Goal: Navigation & Orientation: Find specific page/section

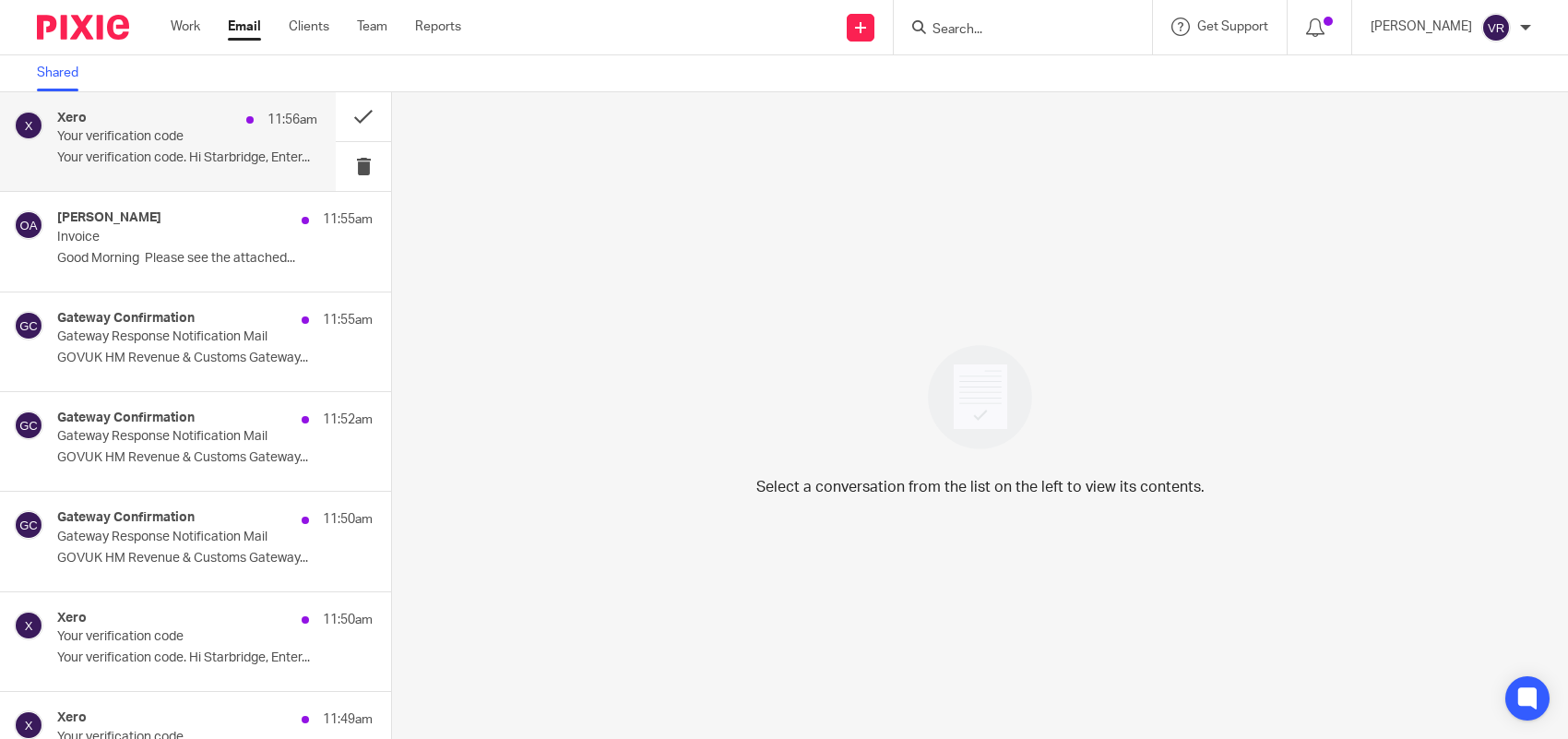
click at [231, 144] on p "Your verification code" at bounding box center [161, 137] width 209 height 16
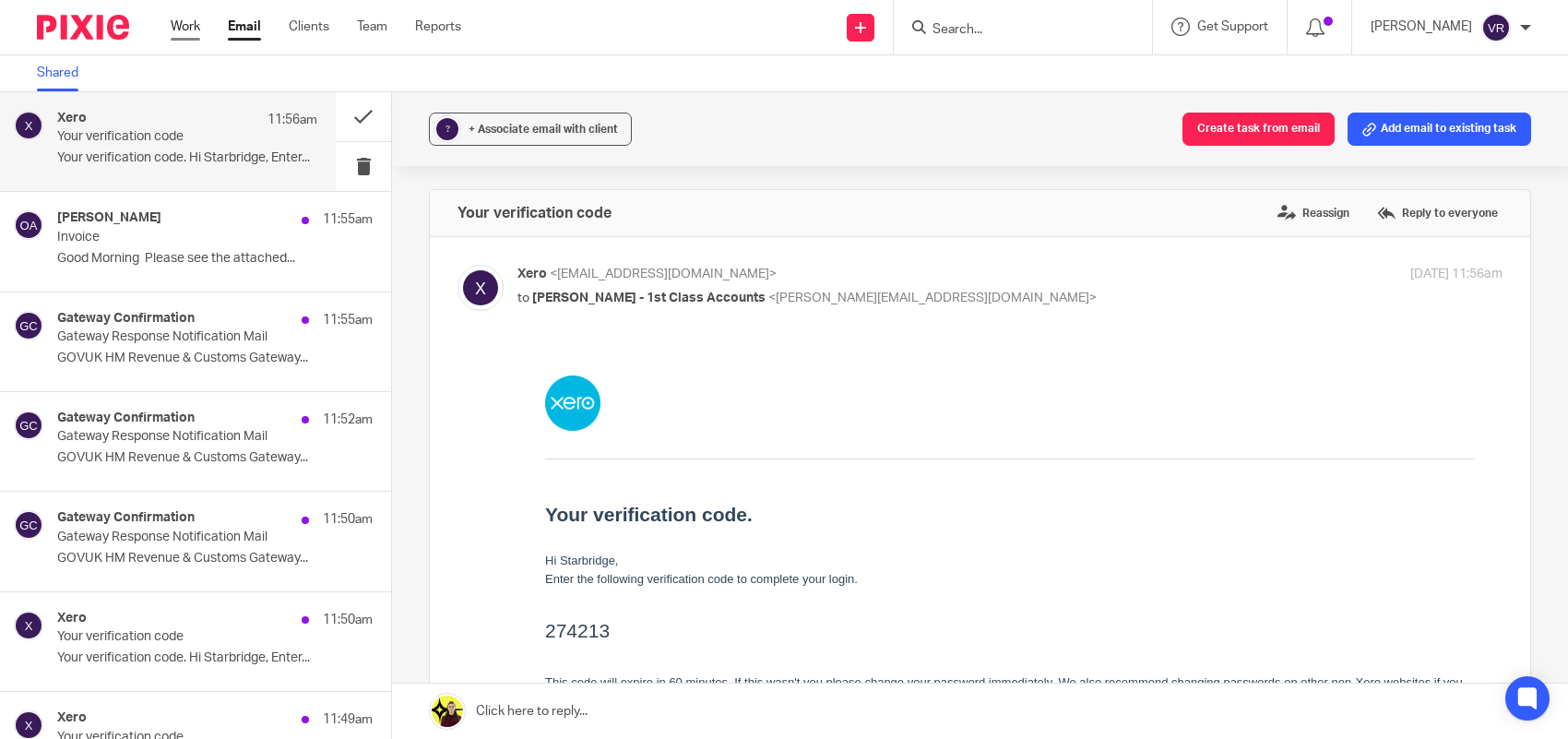
click at [194, 18] on link "Work" at bounding box center [186, 27] width 30 height 18
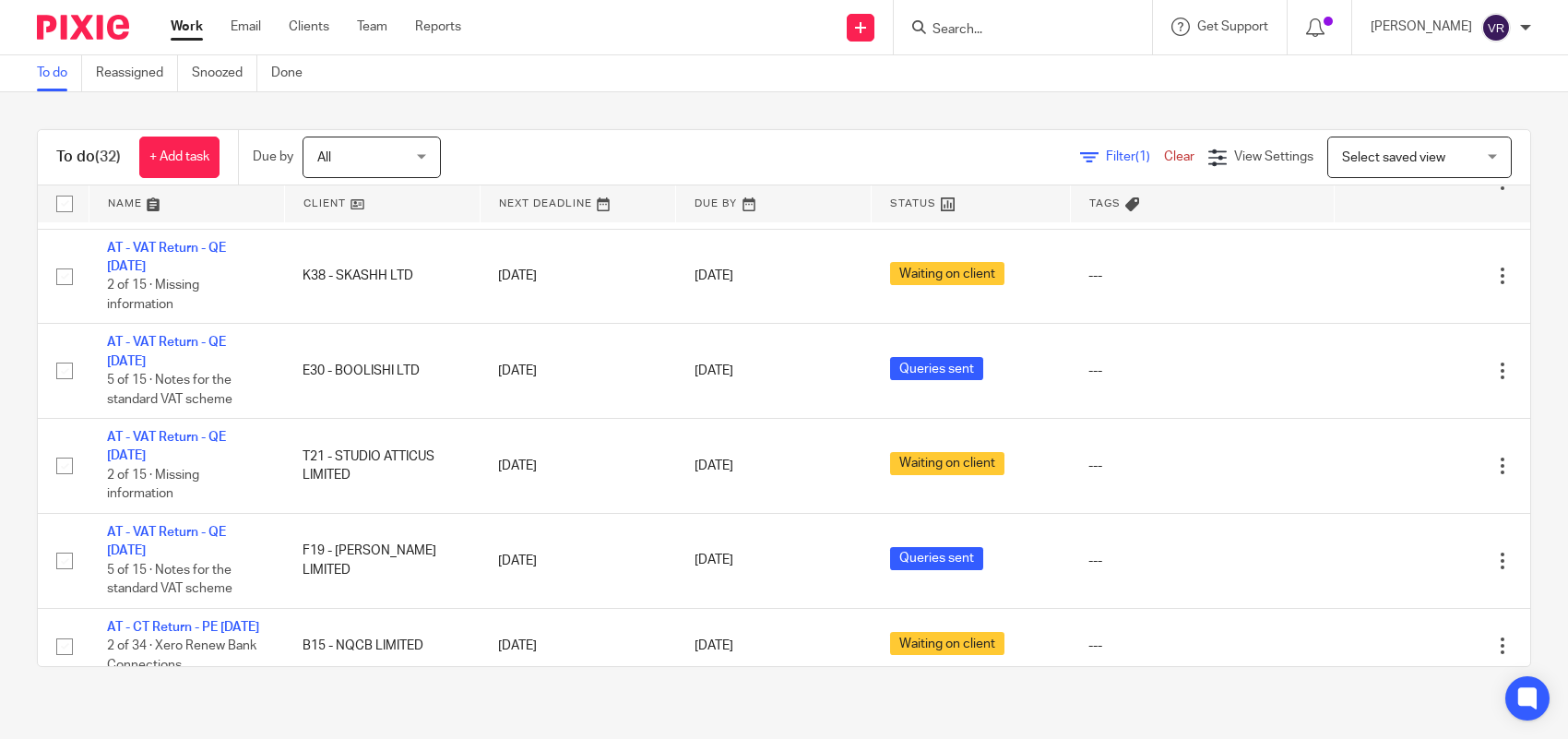
scroll to position [832, 0]
